Goal: Navigation & Orientation: Find specific page/section

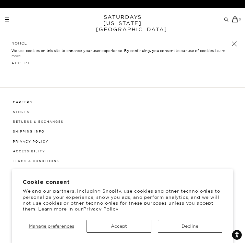
click at [122, 228] on button "Accept" at bounding box center [119, 226] width 65 height 13
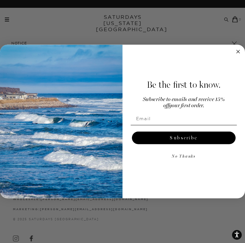
click at [239, 50] on circle "Close dialog" at bounding box center [238, 51] width 7 height 7
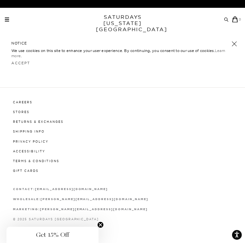
click at [5, 21] on span at bounding box center [7, 21] width 4 height 1
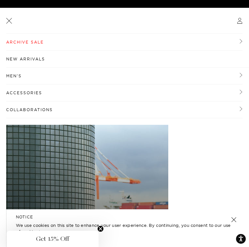
click at [28, 90] on link "Accessories" at bounding box center [124, 92] width 237 height 17
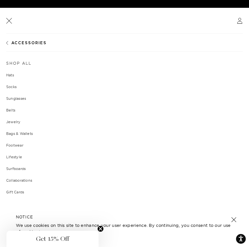
click at [11, 73] on link "Hats" at bounding box center [124, 75] width 237 height 4
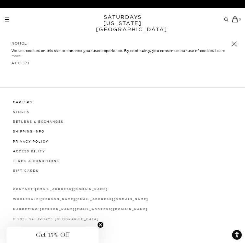
click at [237, 43] on link at bounding box center [234, 43] width 9 height 9
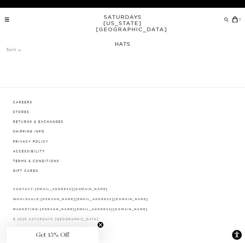
click at [233, 42] on div "Sort" at bounding box center [122, 49] width 232 height 15
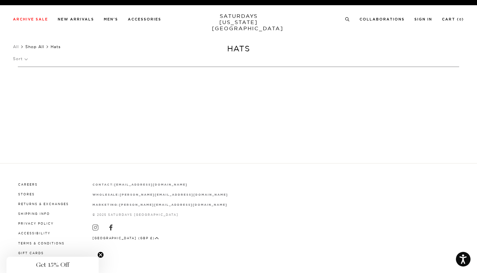
click at [34, 48] on link "Shop All" at bounding box center [34, 46] width 19 height 5
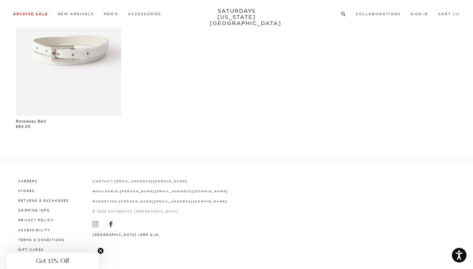
scroll to position [242, 0]
click at [95, 223] on icon at bounding box center [96, 224] width 6 height 6
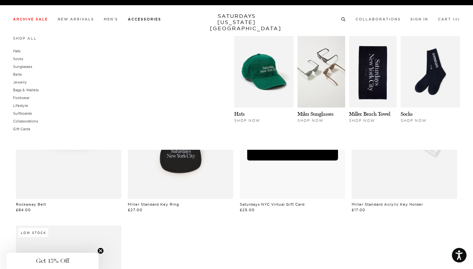
scroll to position [0, 0]
click at [243, 85] on img at bounding box center [263, 71] width 59 height 71
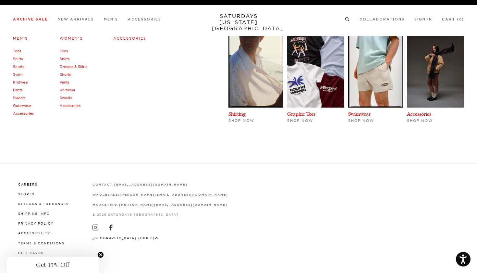
click at [20, 58] on link "Shirts" at bounding box center [18, 58] width 10 height 5
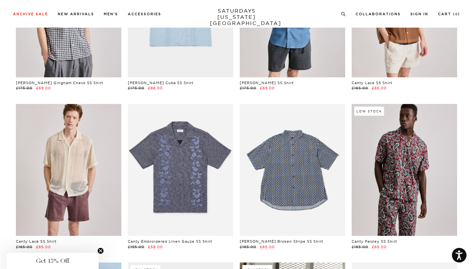
scroll to position [439, 1]
